Goal: Ask a question

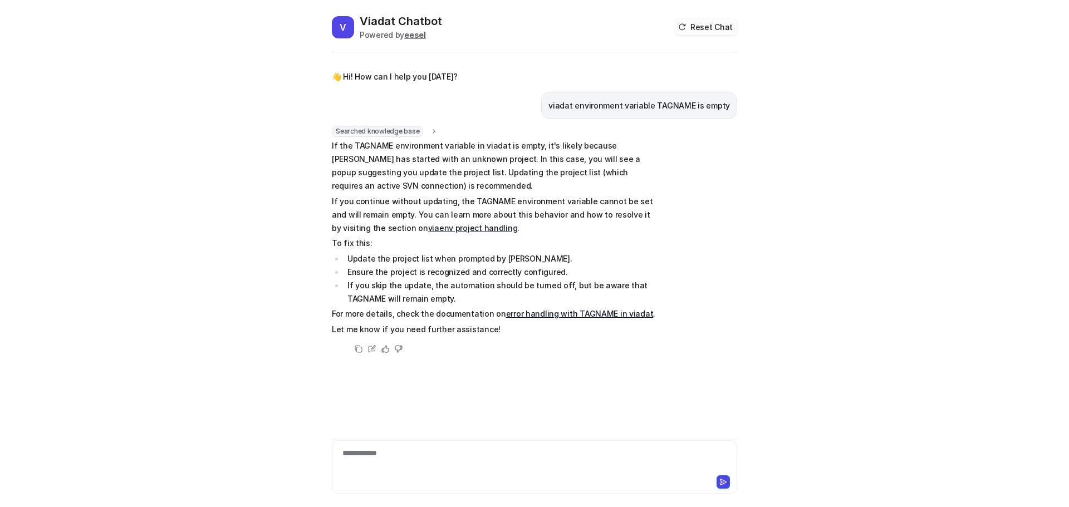
click at [700, 24] on button "Reset Chat" at bounding box center [706, 27] width 62 height 16
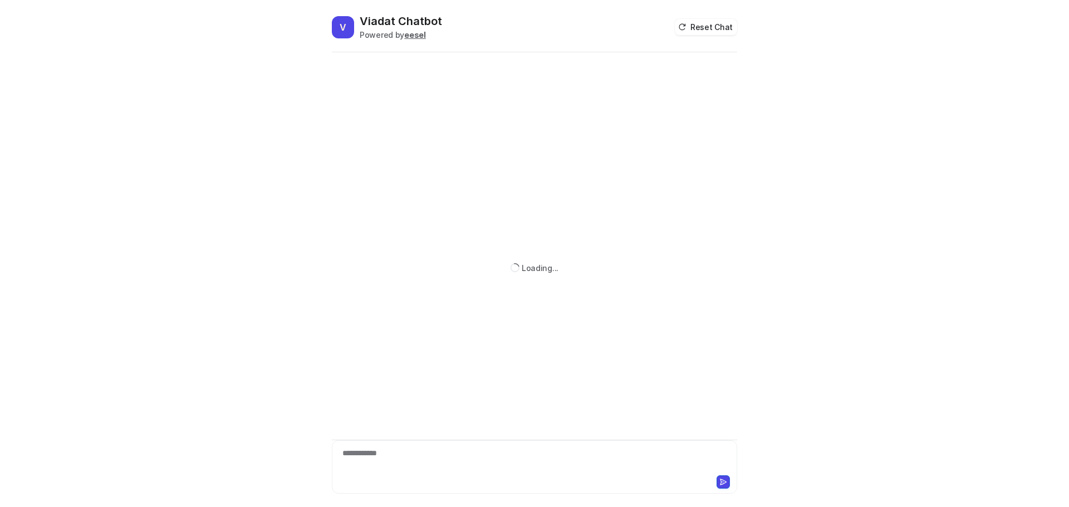
click at [385, 446] on div "**********" at bounding box center [534, 466] width 405 height 53
click at [389, 449] on div at bounding box center [535, 461] width 400 height 26
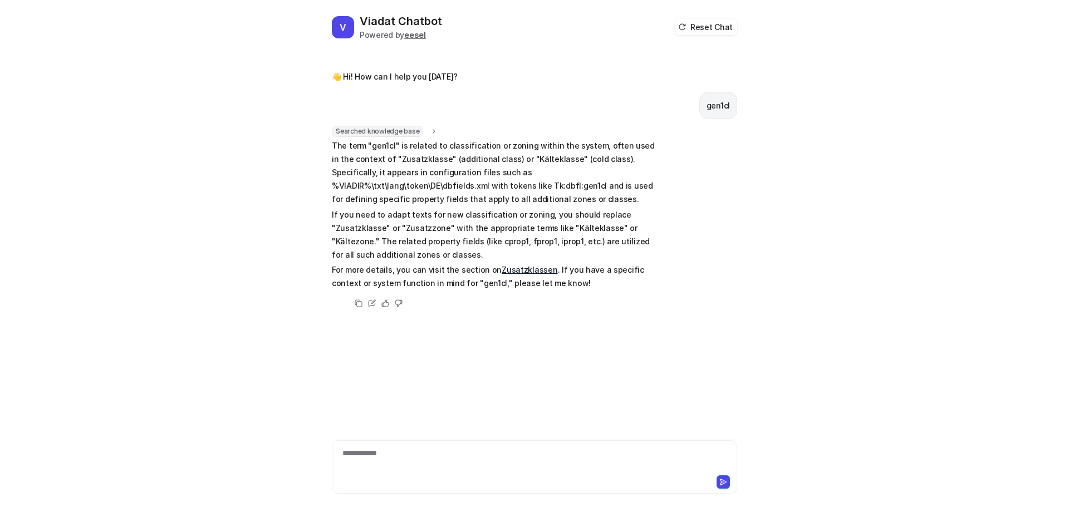
click at [524, 269] on link "Zusatzklassen" at bounding box center [530, 269] width 56 height 9
